Goal: Use online tool/utility: Utilize a website feature to perform a specific function

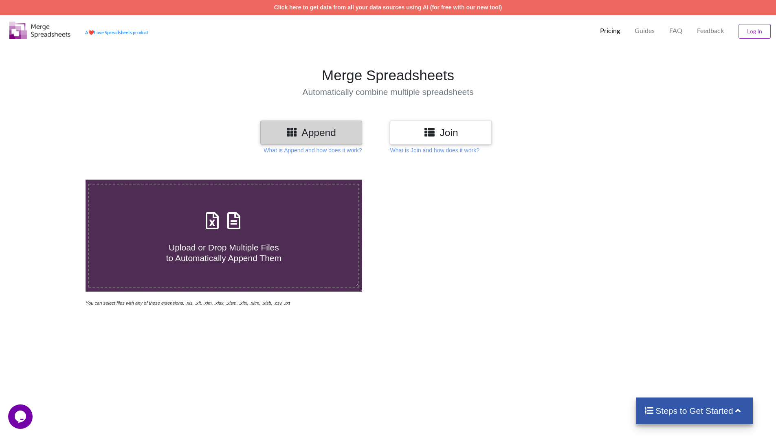
click at [235, 234] on div "Upload or Drop Multiple Files to Automatically Append Them" at bounding box center [223, 235] width 269 height 55
click at [55, 180] on input "Upload or Drop Multiple Files to Automatically Append Them" at bounding box center [55, 180] width 0 height 0
type input "C:\fakepath\yes.xlsx"
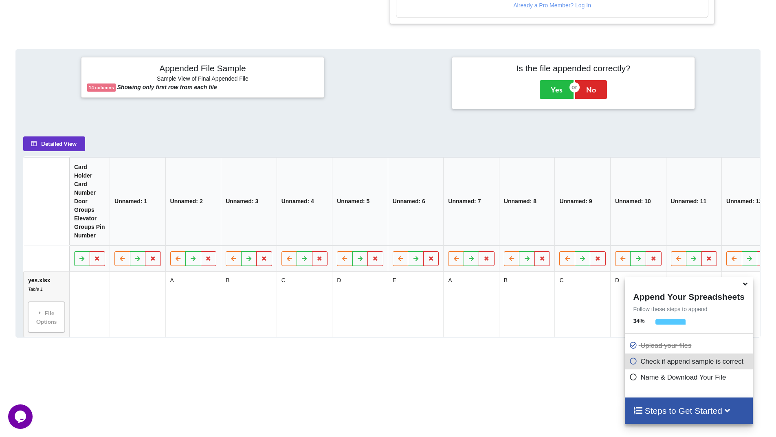
scroll to position [175, 0]
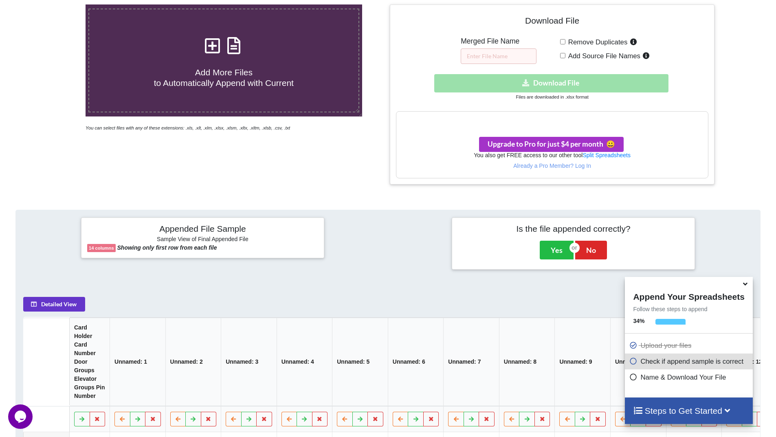
click at [744, 284] on icon at bounding box center [745, 282] width 9 height 7
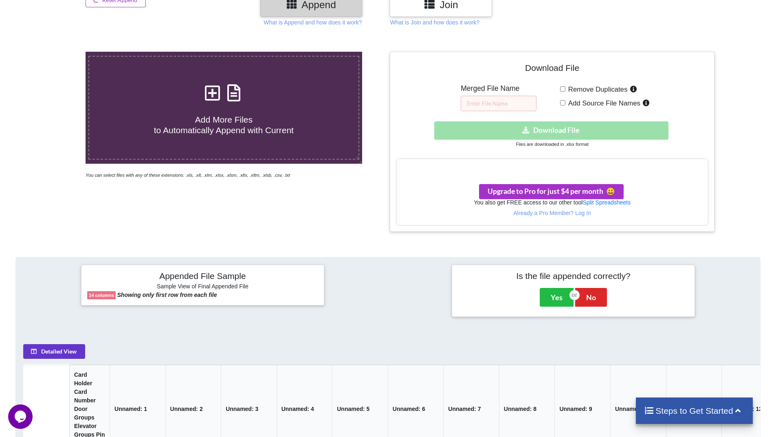
scroll to position [53, 0]
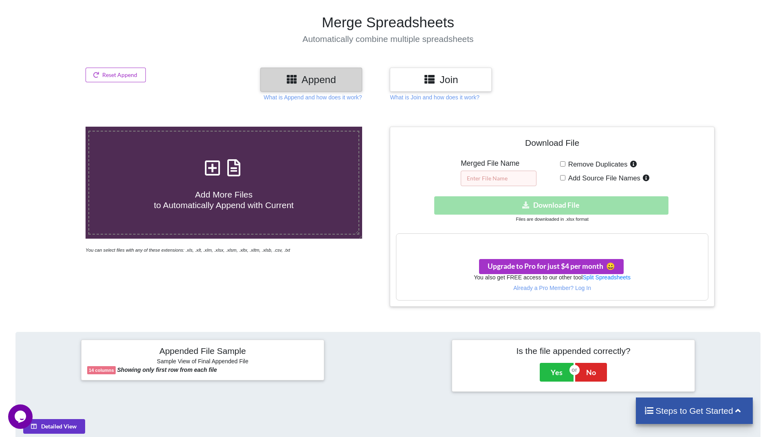
click at [497, 177] on input "text" at bounding box center [499, 178] width 76 height 15
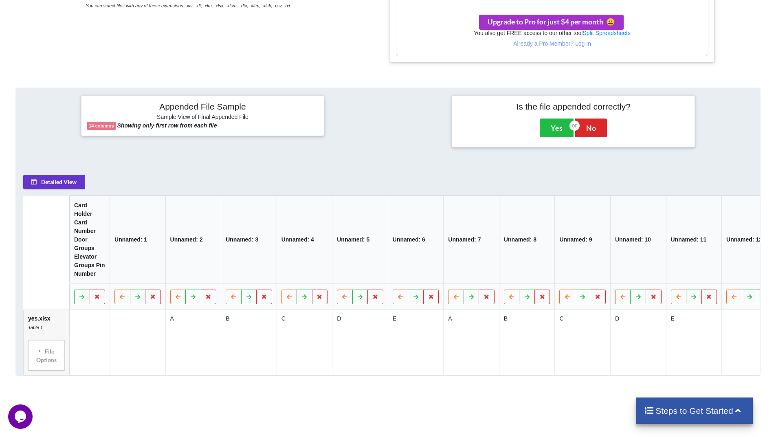
scroll to position [379, 0]
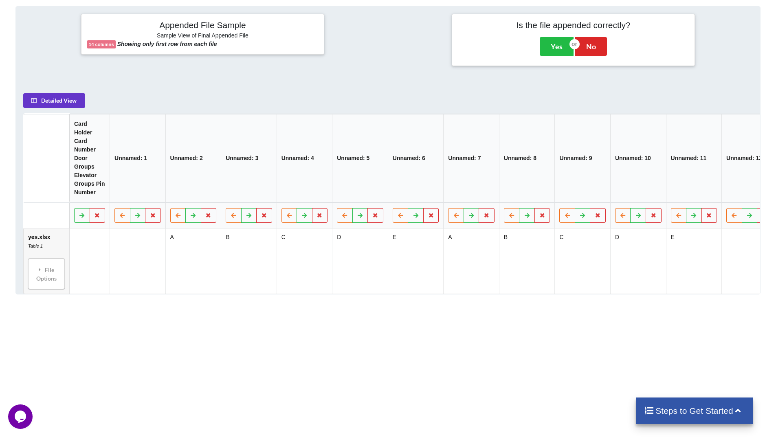
click at [101, 189] on th "Card Holder Card Number Door Groups Elevator Groups Pin Number" at bounding box center [89, 158] width 40 height 88
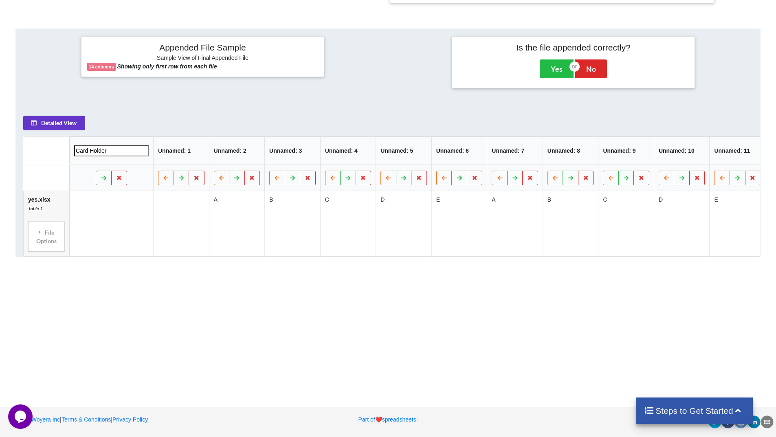
scroll to position [360, 0]
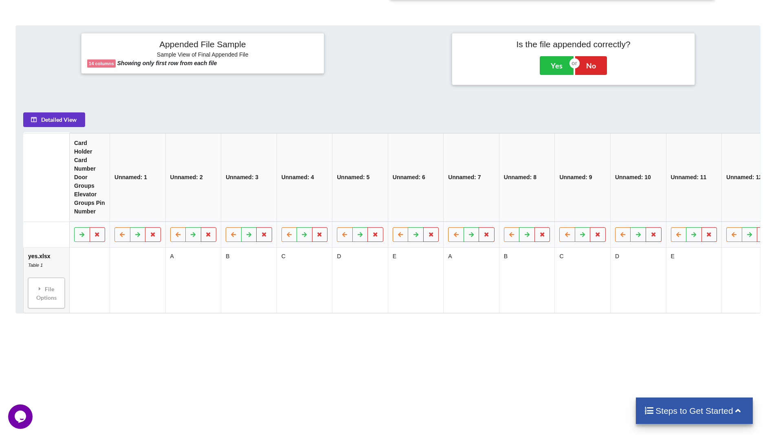
click at [115, 269] on div "Add More Files to Automatically Append with Current You can select files with a…" at bounding box center [388, 125] width 776 height 644
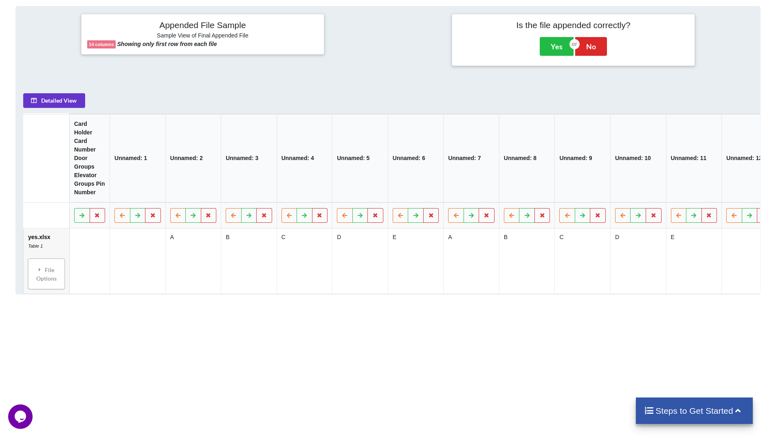
click at [145, 162] on th "Unnamed: 1" at bounding box center [138, 158] width 56 height 88
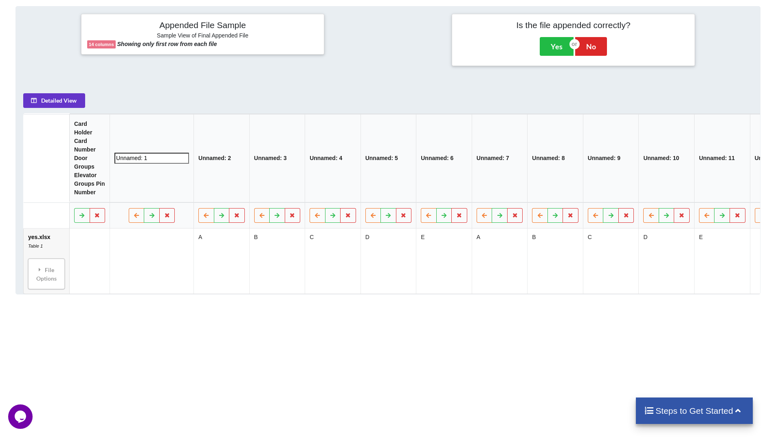
click at [228, 379] on div "Add More Files to Automatically Append with Current You can select files with a…" at bounding box center [388, 106] width 776 height 644
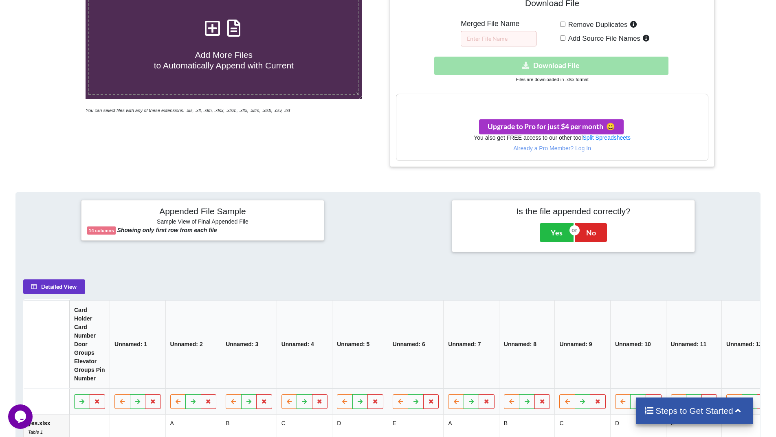
scroll to position [175, 0]
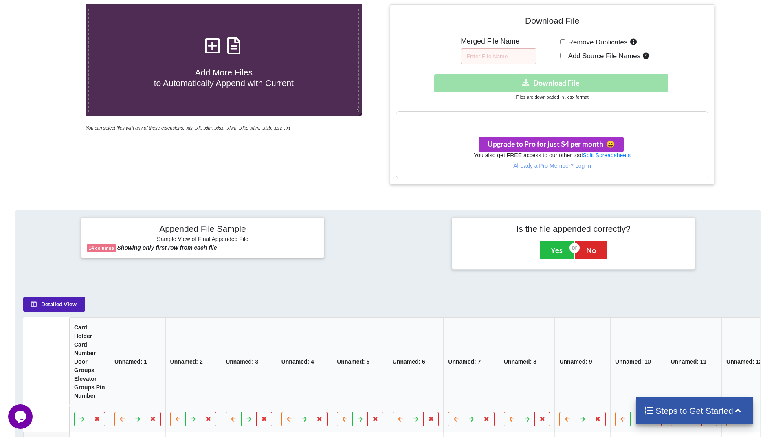
click at [70, 312] on button "Detailed View" at bounding box center [54, 304] width 62 height 15
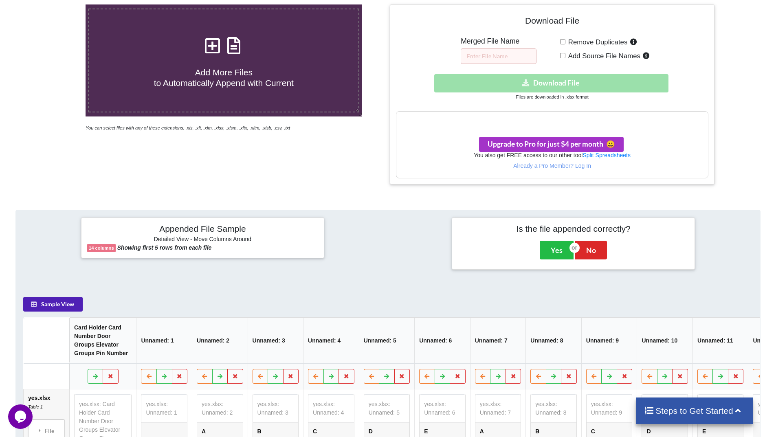
click at [70, 312] on button "Sample View" at bounding box center [52, 304] width 59 height 15
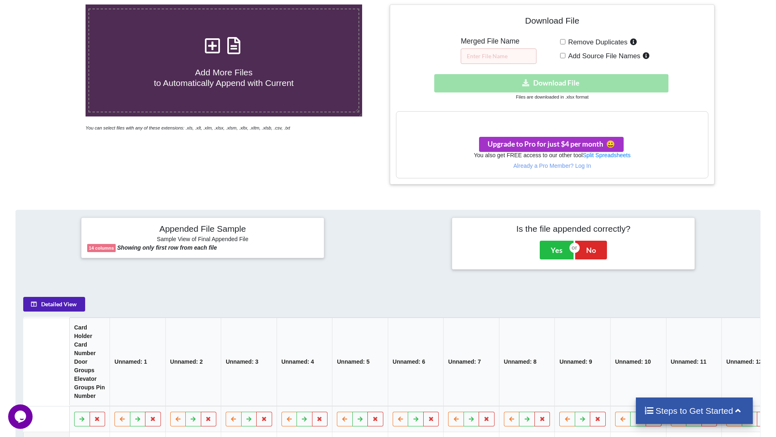
click at [70, 312] on button "Detailed View" at bounding box center [54, 304] width 62 height 15
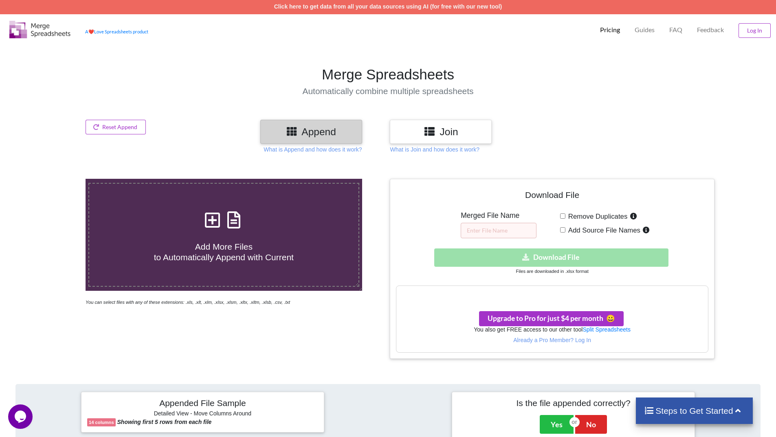
scroll to position [0, 0]
